Goal: Task Accomplishment & Management: Complete application form

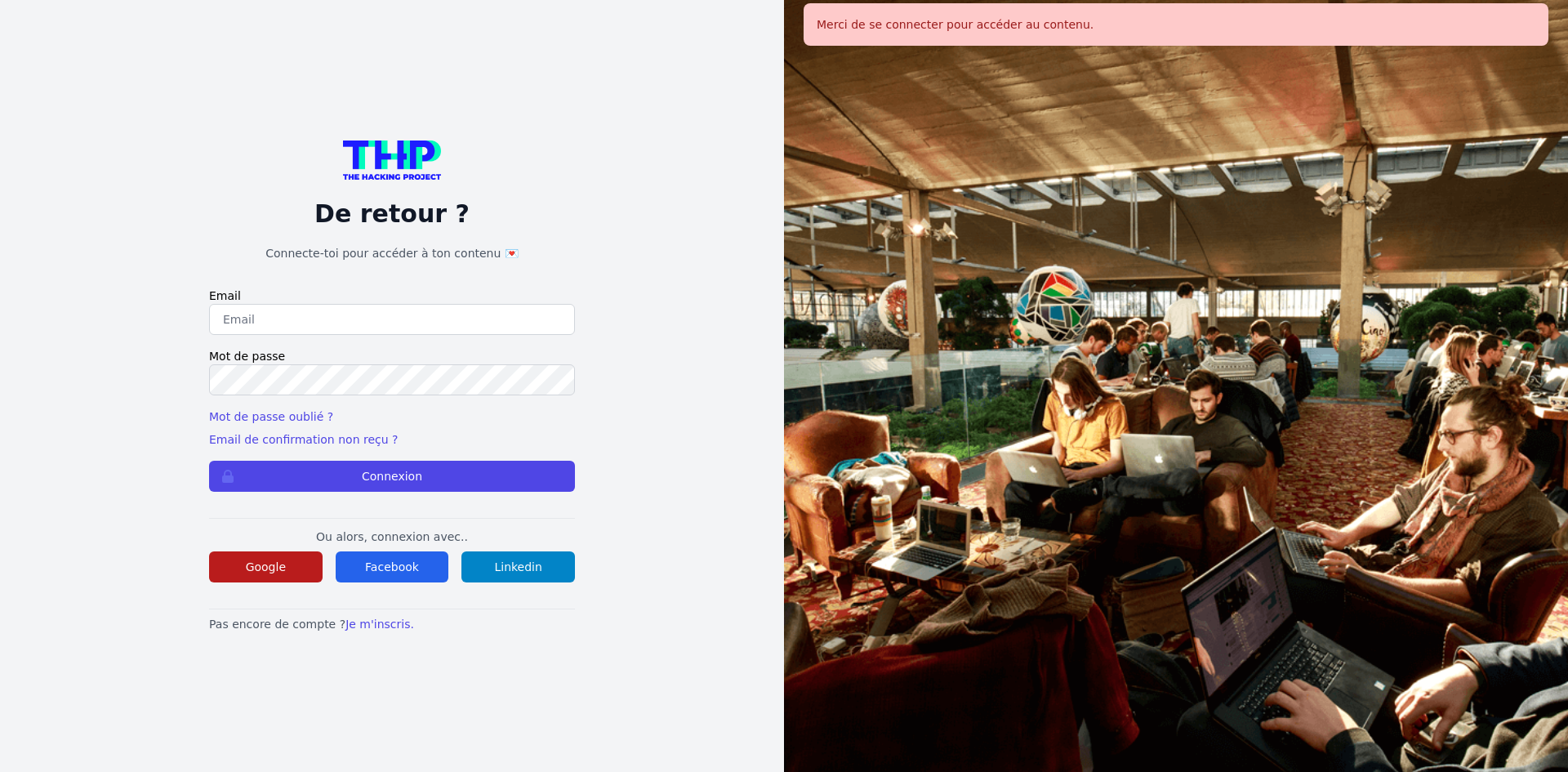
click at [251, 556] on button "Google" at bounding box center [266, 567] width 113 height 31
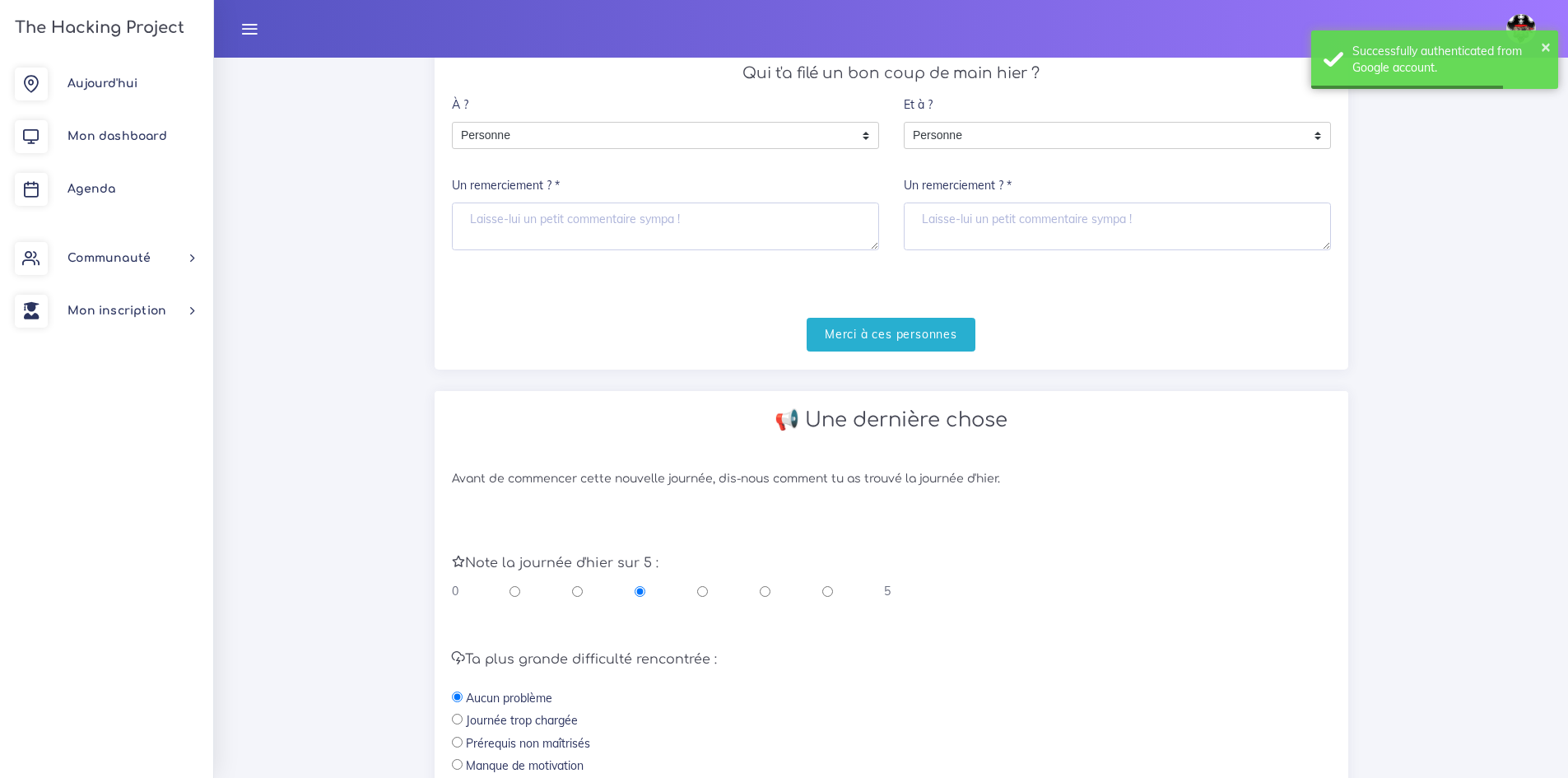
scroll to position [247, 0]
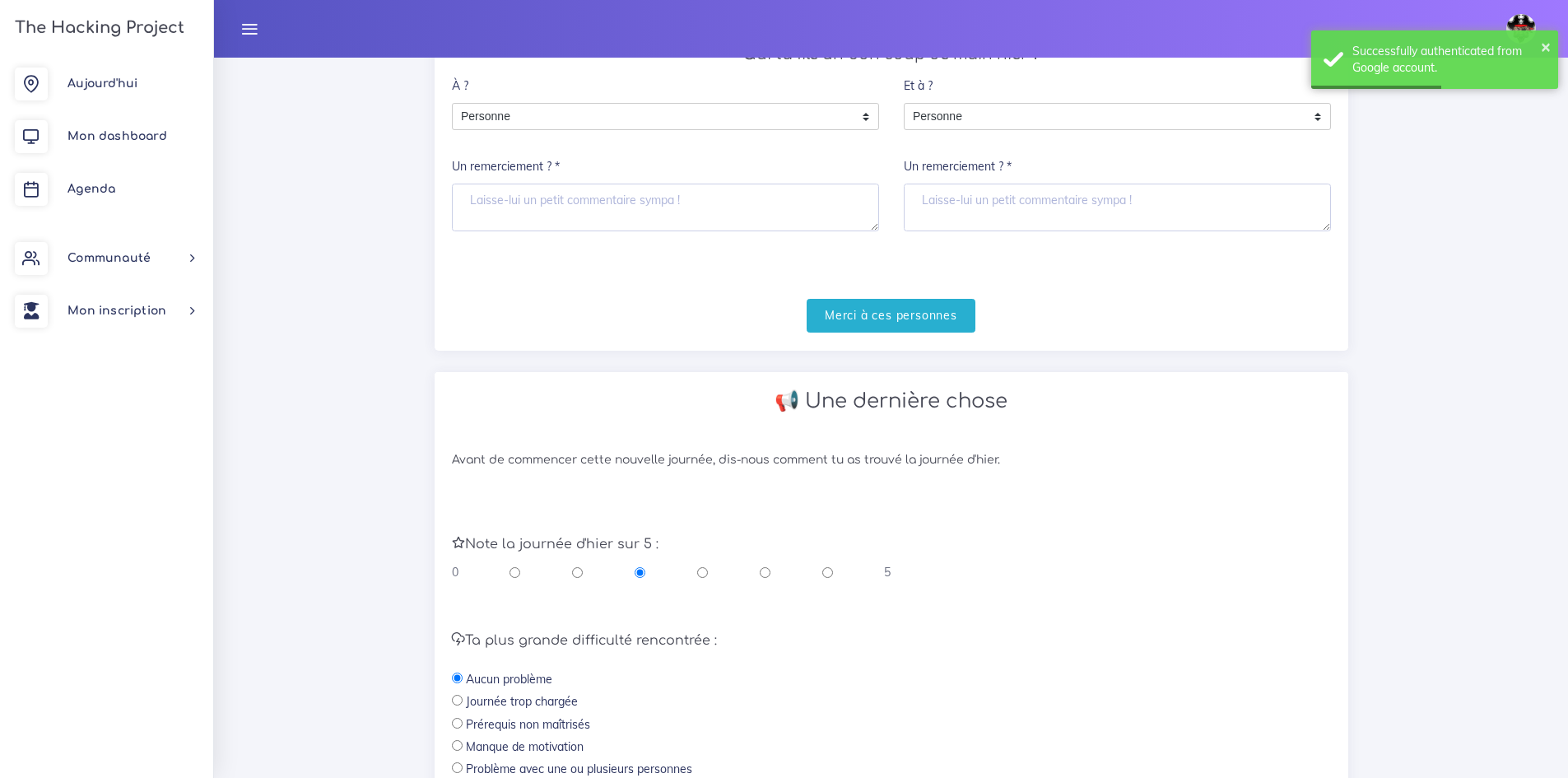
click at [835, 582] on div "Note la journée d'hier sur 5 : 0 5" at bounding box center [891, 550] width 904 height 96
click at [827, 579] on input "radio" at bounding box center [827, 572] width 11 height 16
radio input "true"
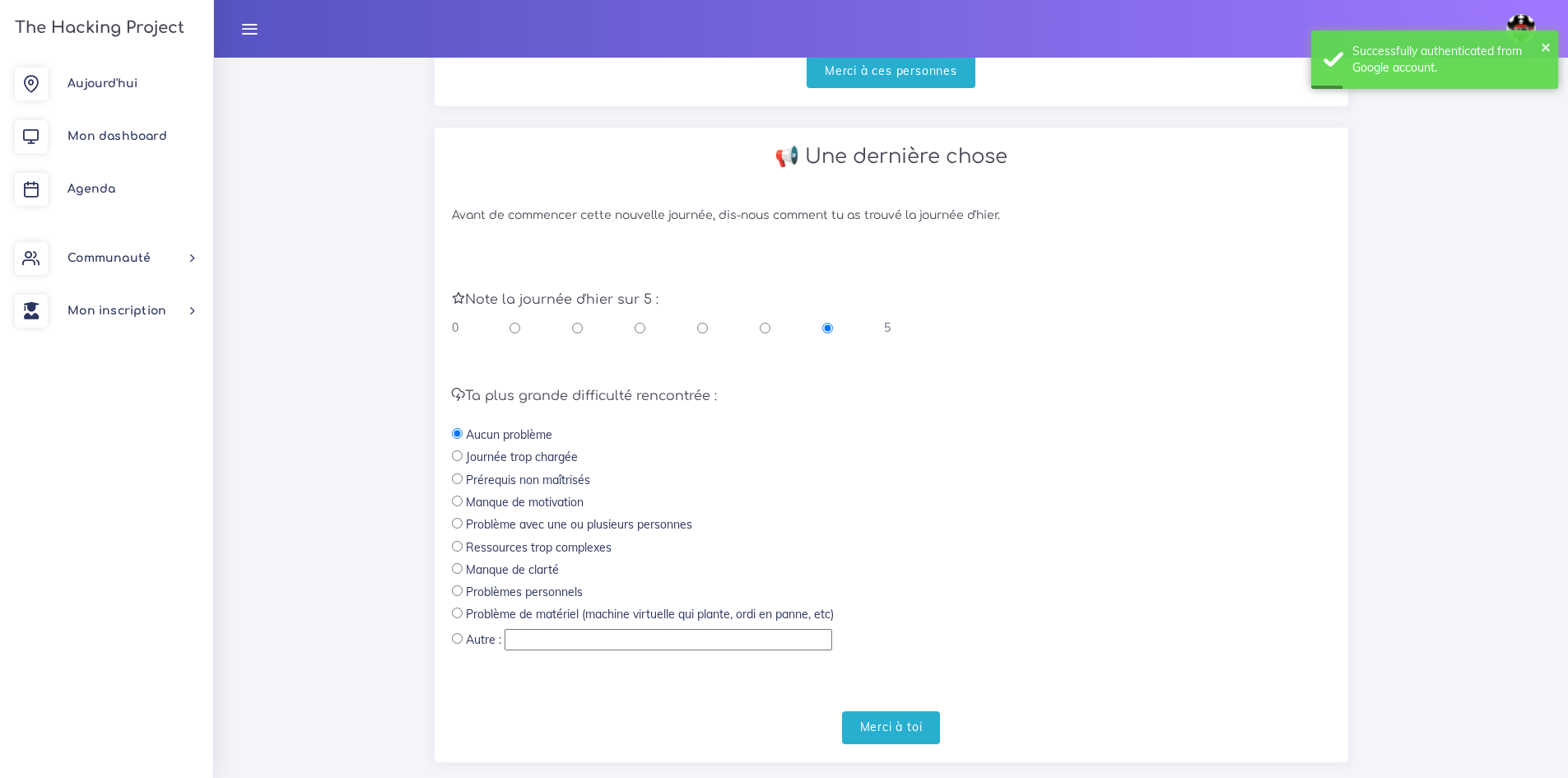
scroll to position [494, 0]
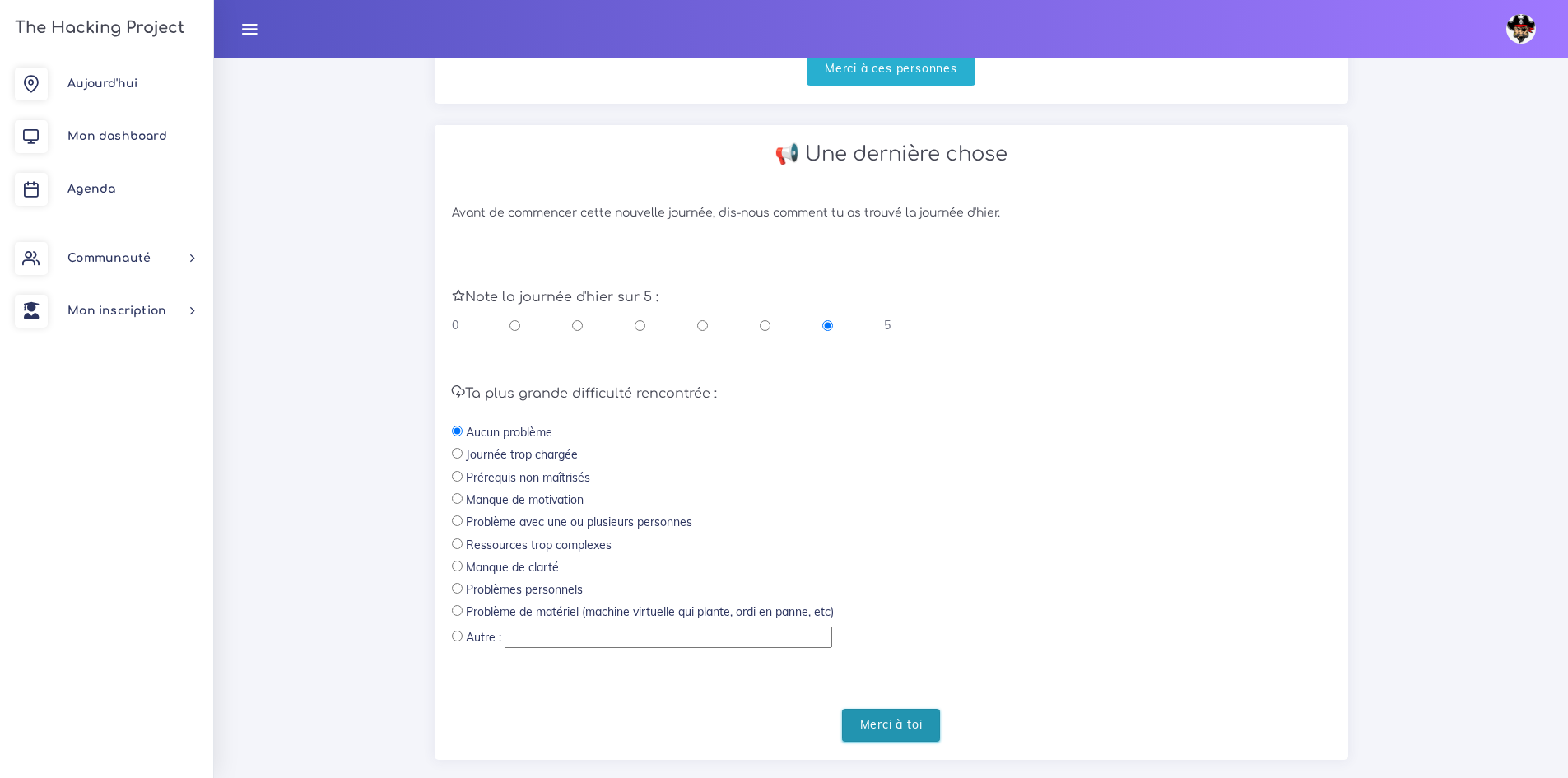
click at [880, 726] on input "Merci à toi" at bounding box center [891, 726] width 99 height 34
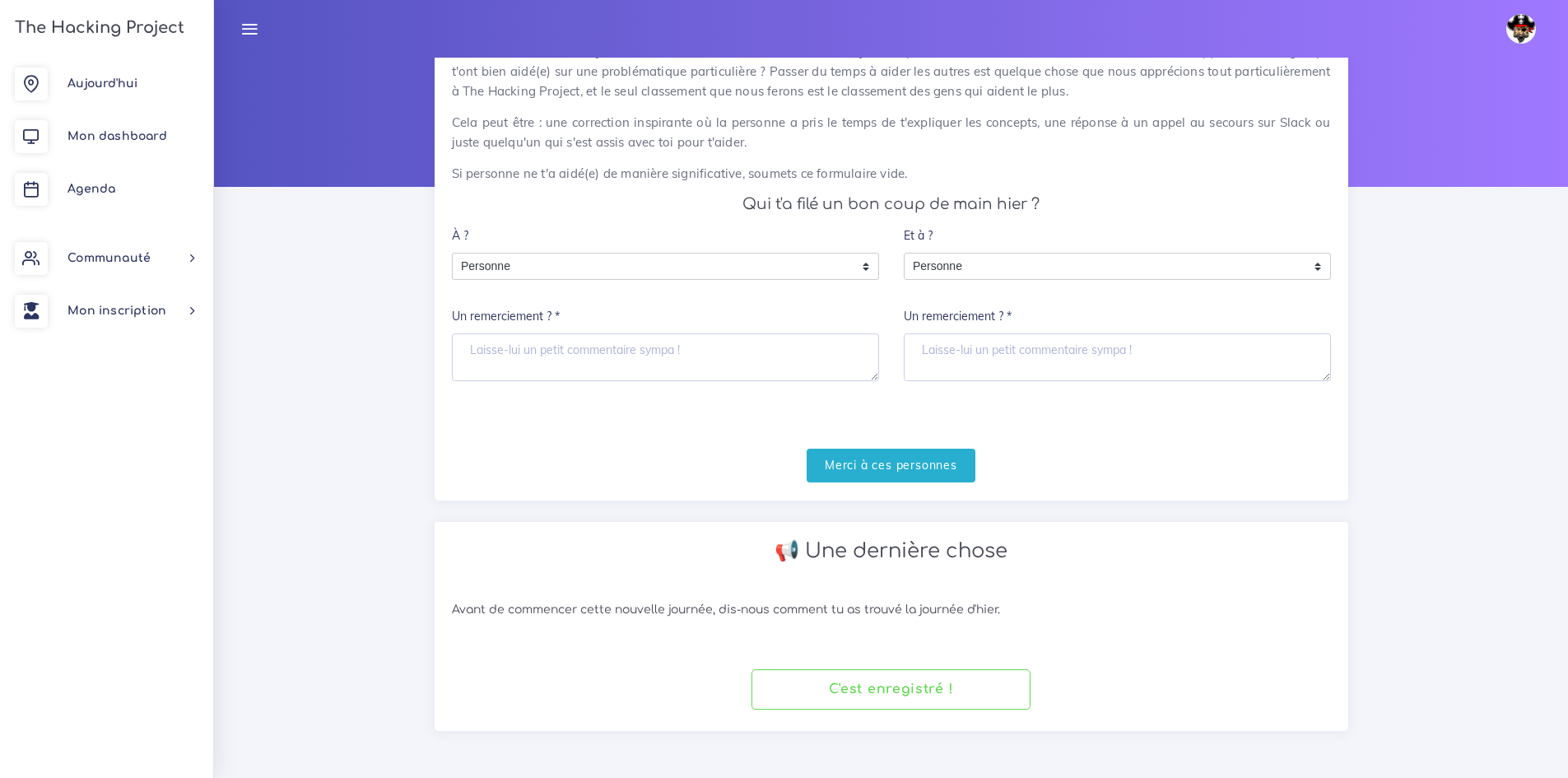
scroll to position [97, 0]
click at [114, 176] on link "Agenda" at bounding box center [107, 189] width 213 height 53
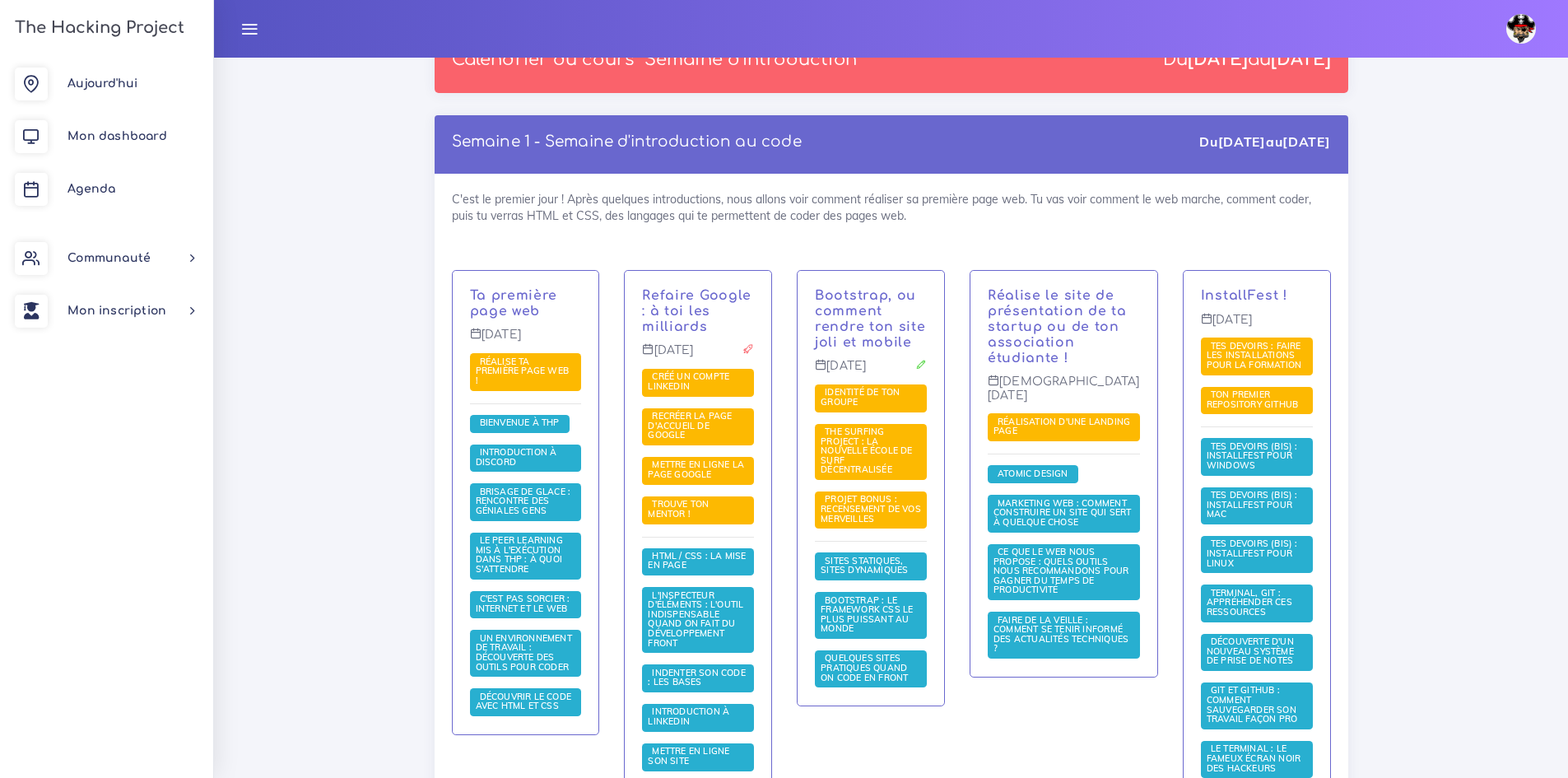
scroll to position [329, 0]
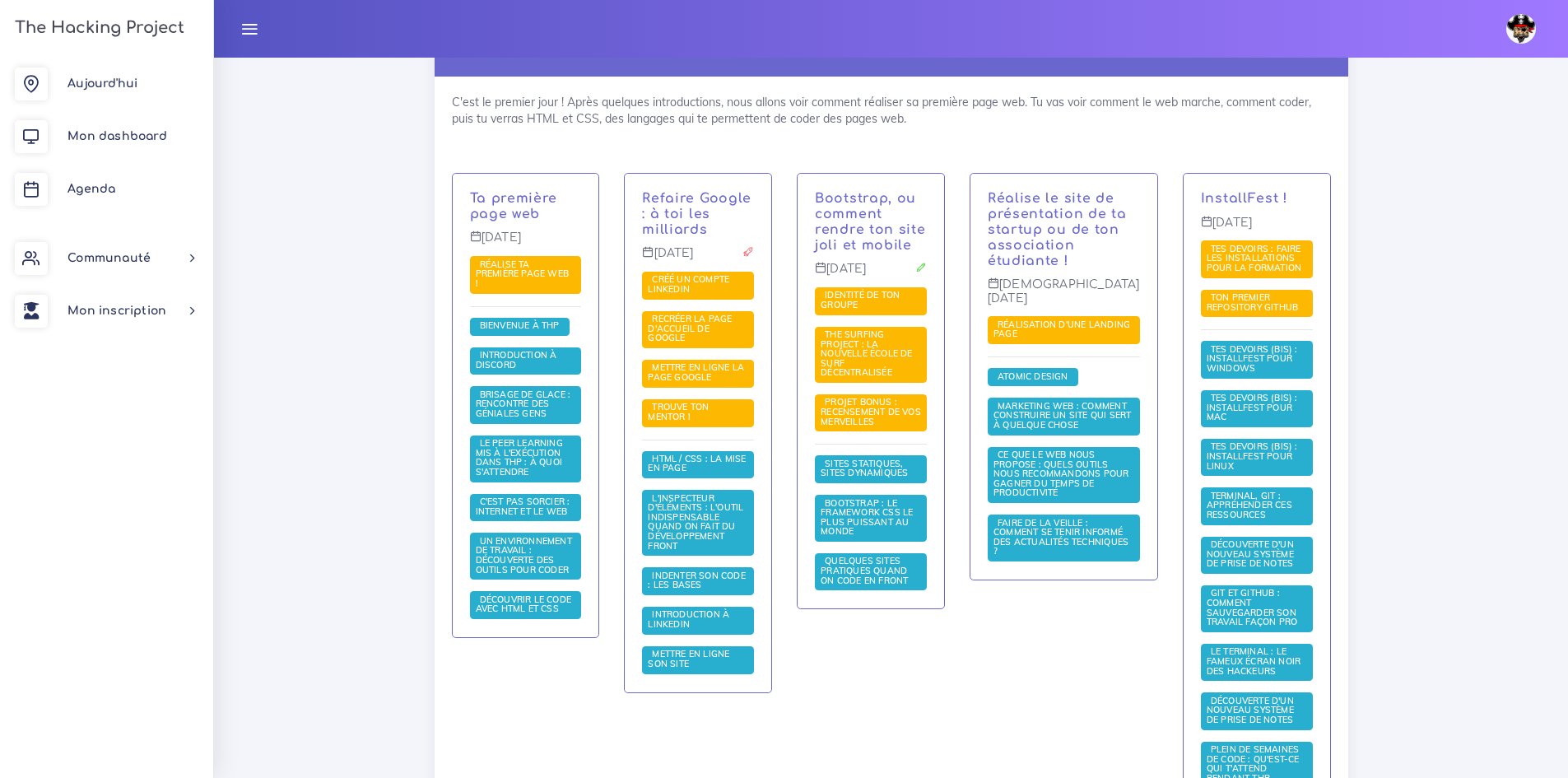
click at [1224, 189] on div "InstallFest ! [DATE] Tes devoirs : faire les installations pour la formation To…" at bounding box center [1257, 490] width 147 height 632
click at [1240, 200] on link "InstallFest !" at bounding box center [1244, 198] width 87 height 15
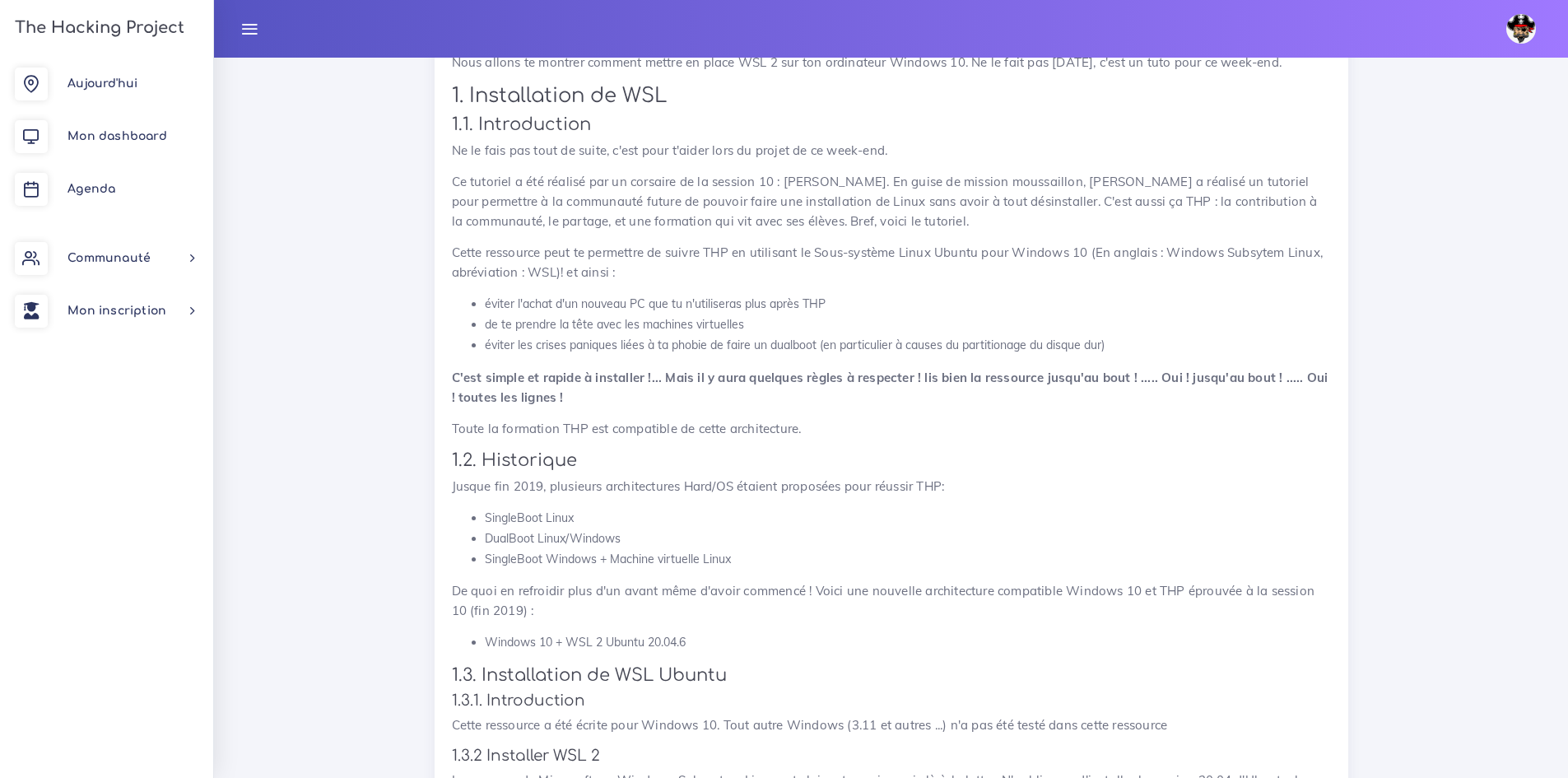
scroll to position [5681, 0]
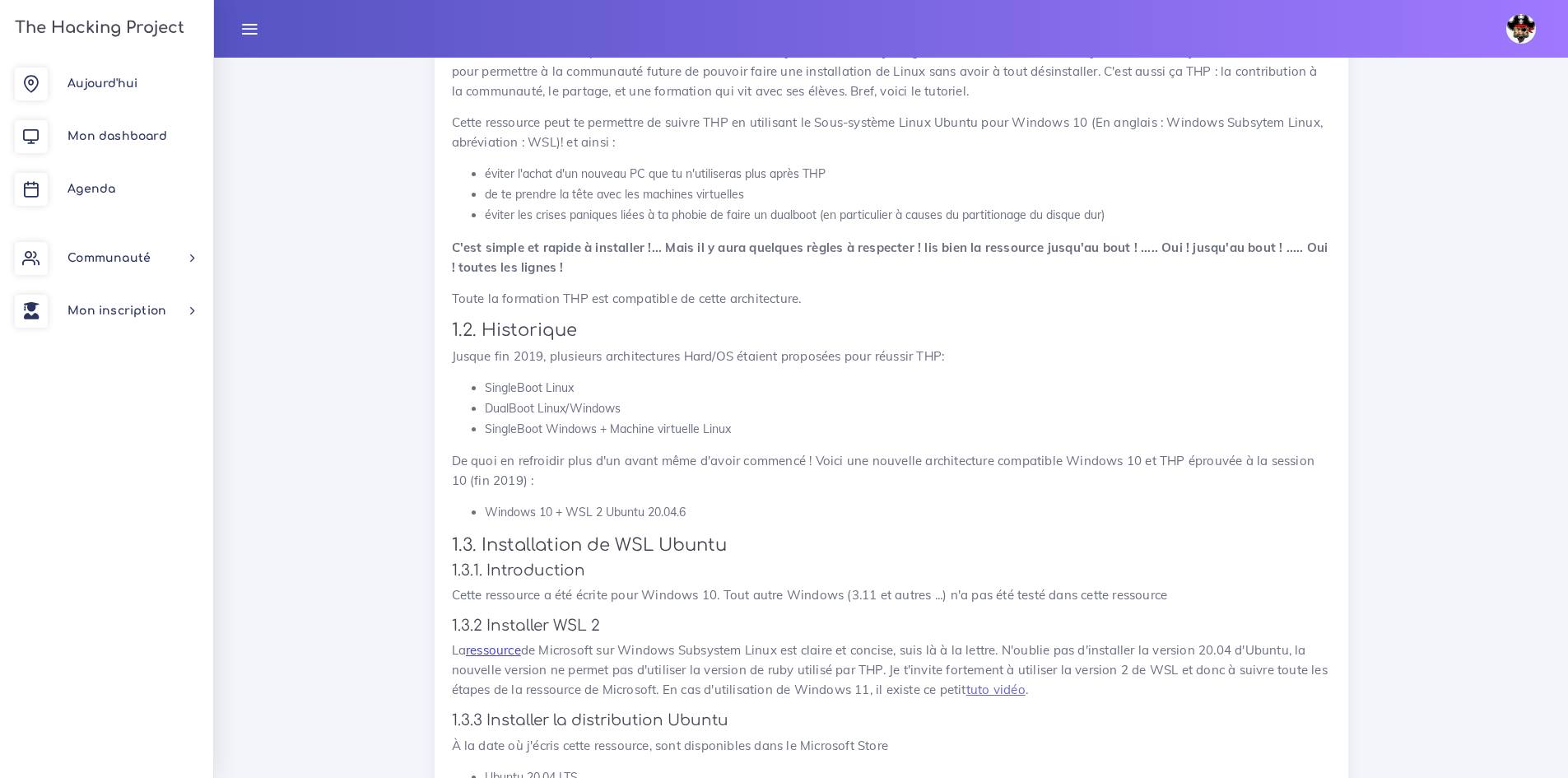
click at [491, 642] on link "ressource" at bounding box center [493, 650] width 55 height 15
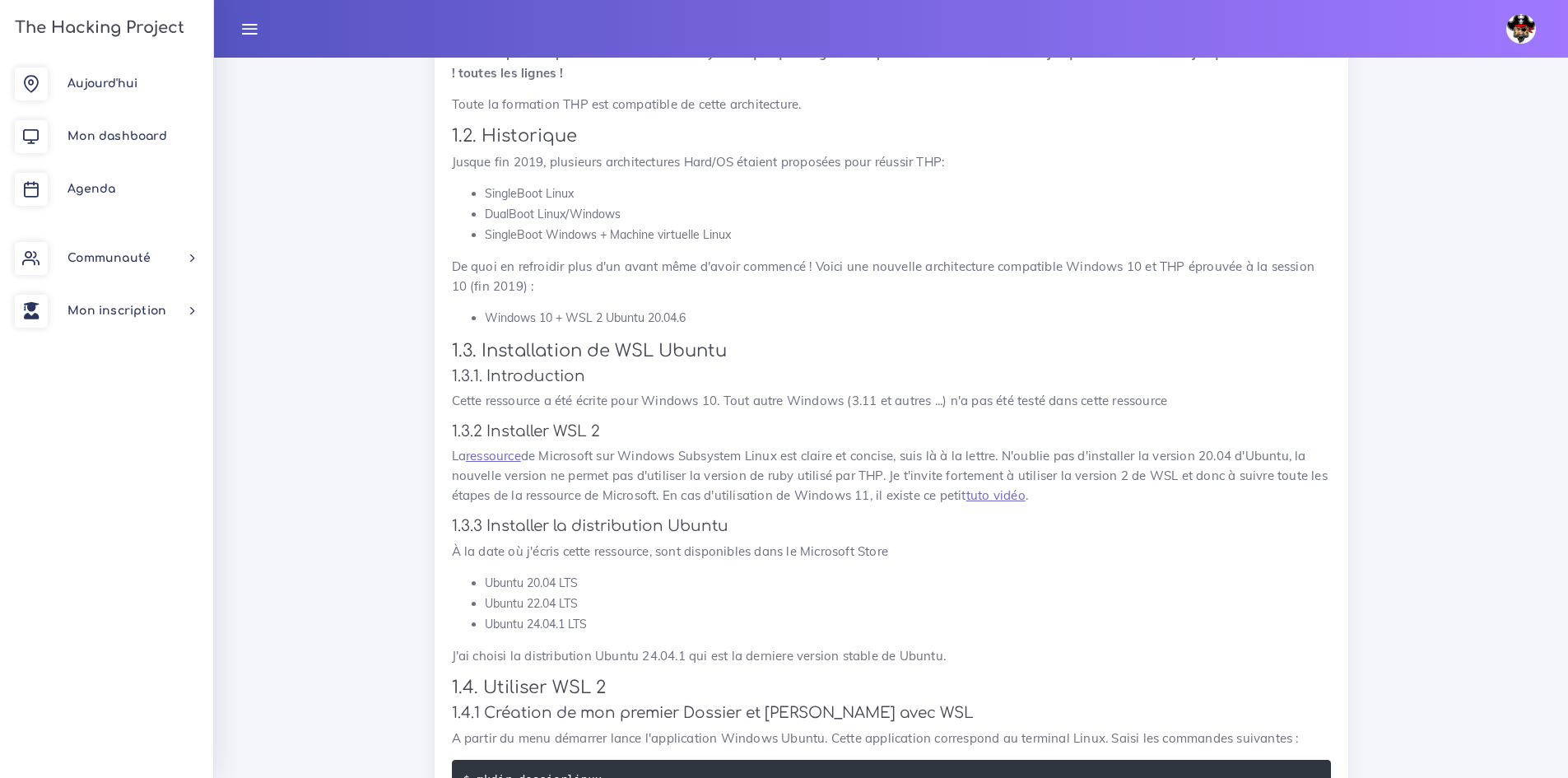
scroll to position [5929, 0]
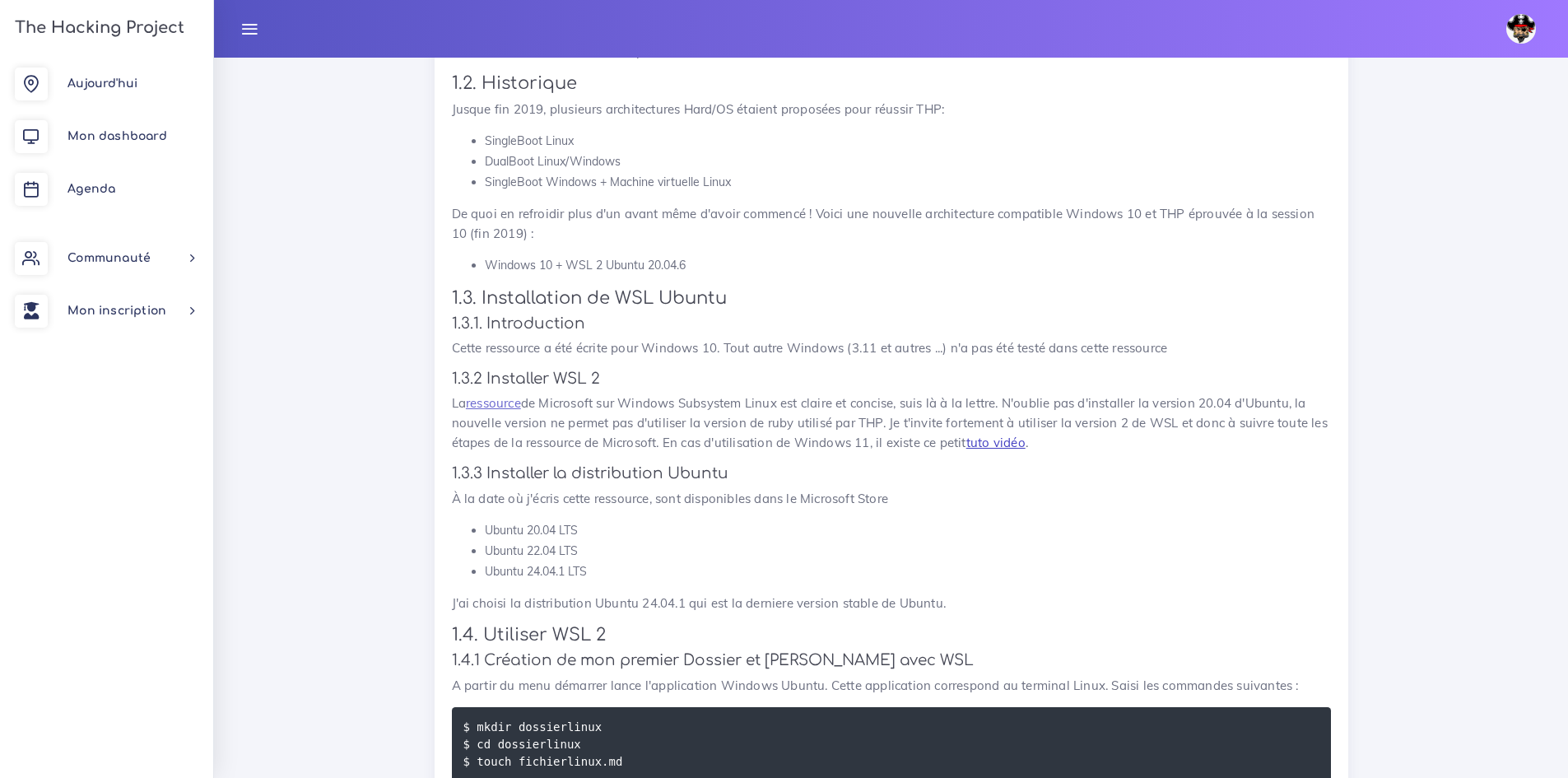
click at [972, 435] on link "tuto vidéo" at bounding box center [995, 443] width 59 height 15
click at [1239, 403] on p "La ressource de Microsoft sur Windows Subsystem Linux est claire et concise, su…" at bounding box center [891, 422] width 879 height 59
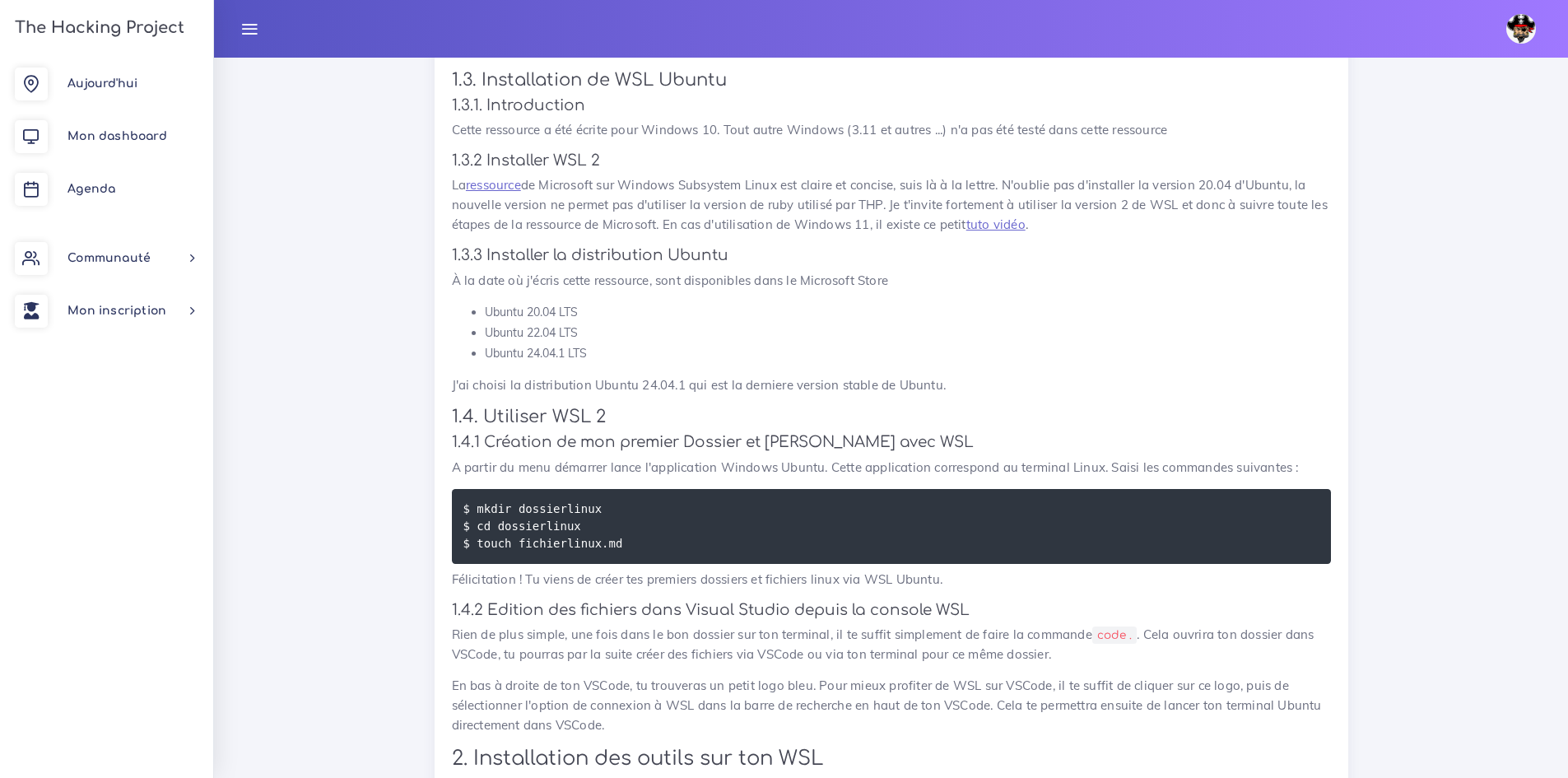
scroll to position [6175, 0]
